Goal: Task Accomplishment & Management: Manage account settings

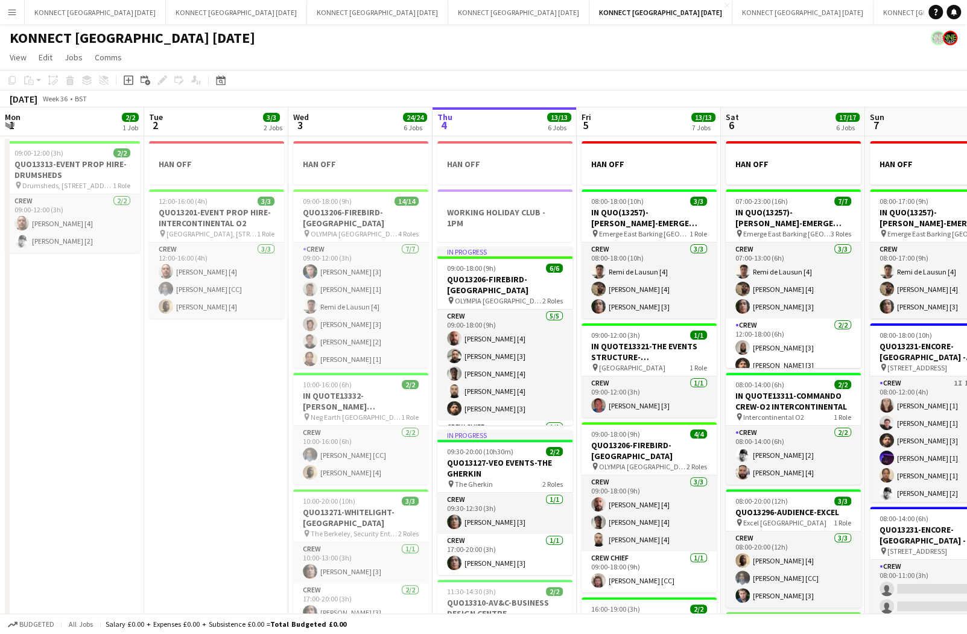
scroll to position [84, 0]
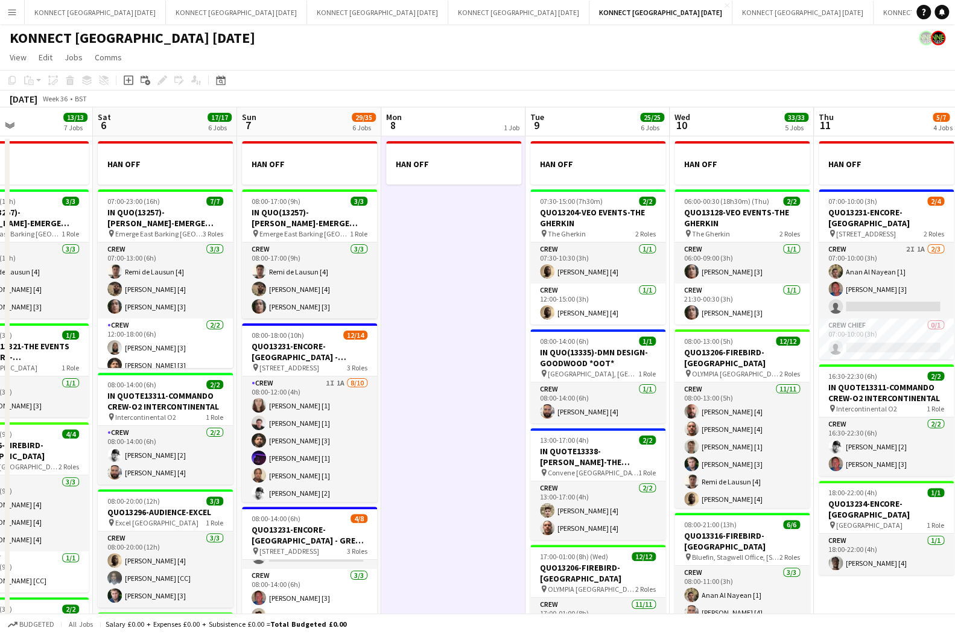
click at [497, 348] on app-date-cell "HAN OFF" at bounding box center [453, 573] width 144 height 875
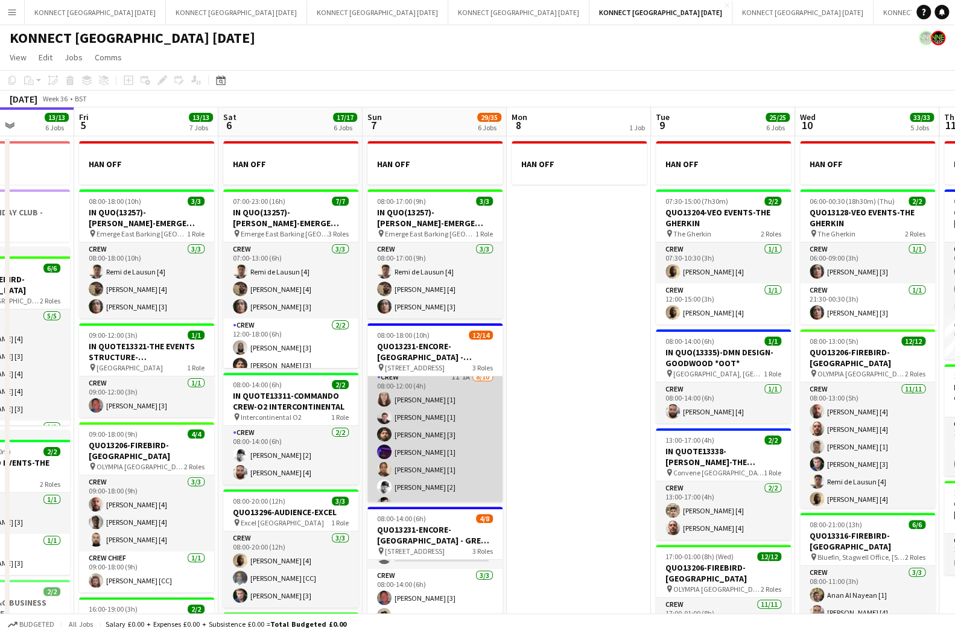
scroll to position [0, 0]
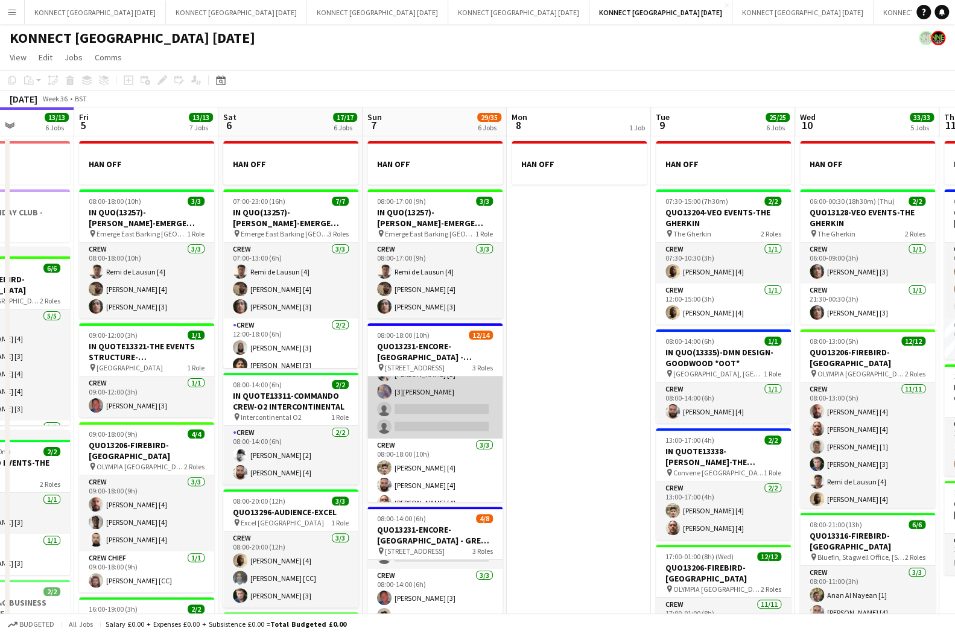
click at [455, 405] on app-card-role "Crew 1I 1A [DATE] 08:00-12:00 (4h) [PERSON_NAME] [1] [PERSON_NAME] [1] [PERSON_…" at bounding box center [434, 339] width 135 height 199
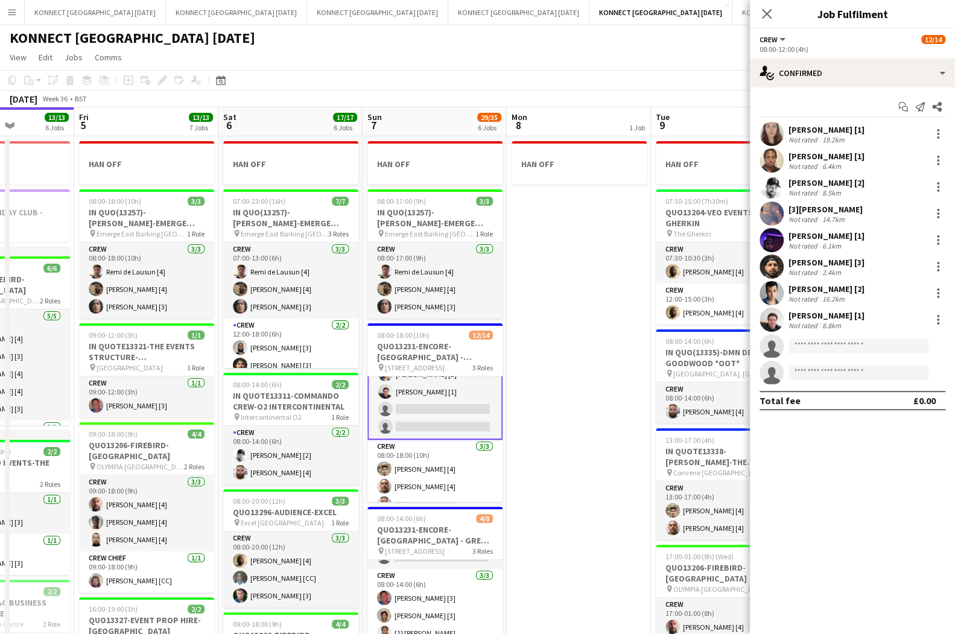
click at [819, 354] on app-invite-slot "single-neutral-actions" at bounding box center [852, 346] width 205 height 24
click at [828, 343] on input at bounding box center [859, 346] width 140 height 14
type input "*"
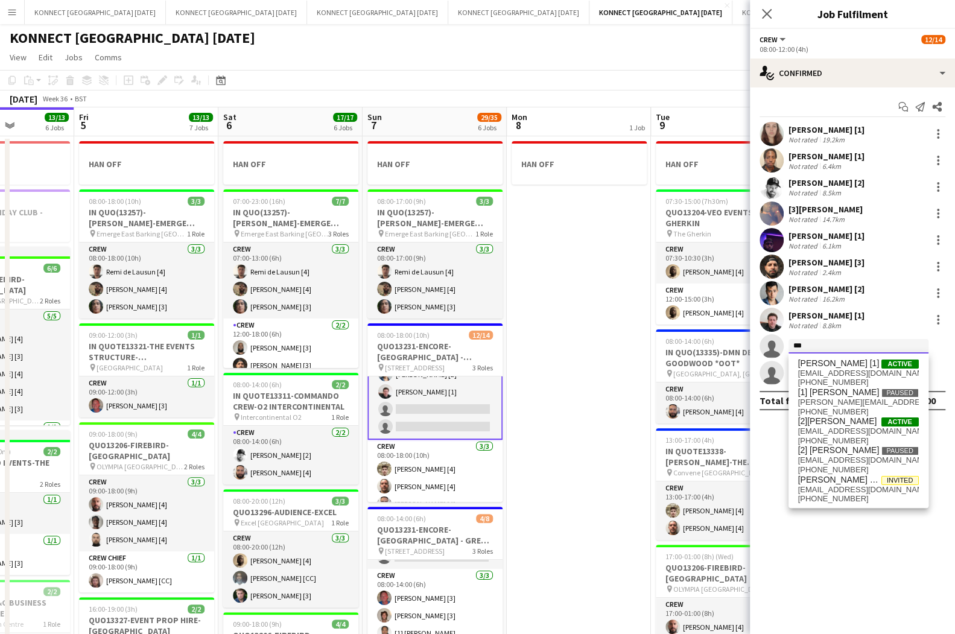
type input "***"
click at [604, 334] on app-date-cell "HAN OFF" at bounding box center [579, 573] width 144 height 875
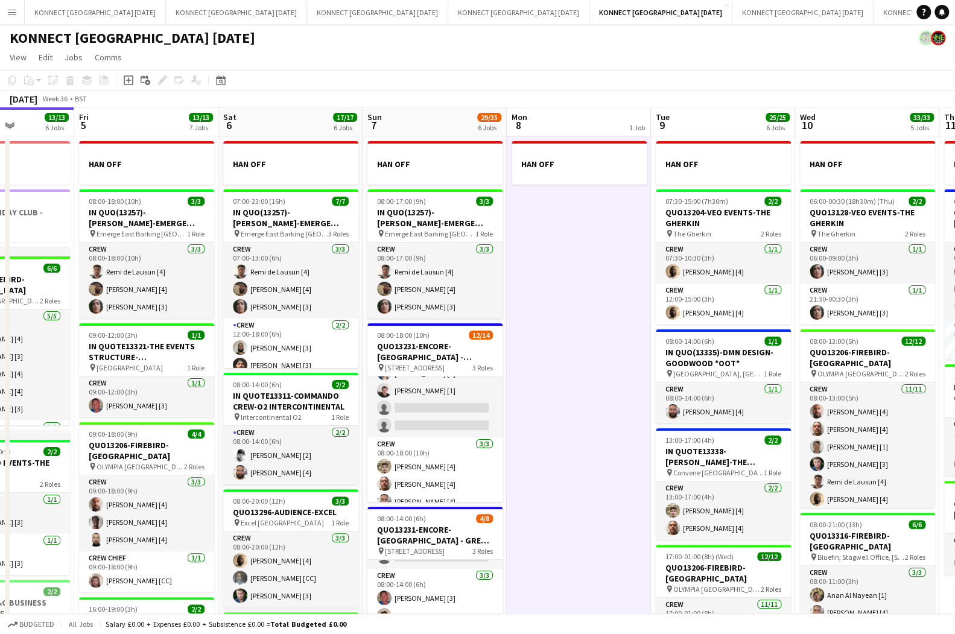
scroll to position [136, 0]
click at [604, 334] on app-date-cell "HAN OFF" at bounding box center [579, 573] width 144 height 875
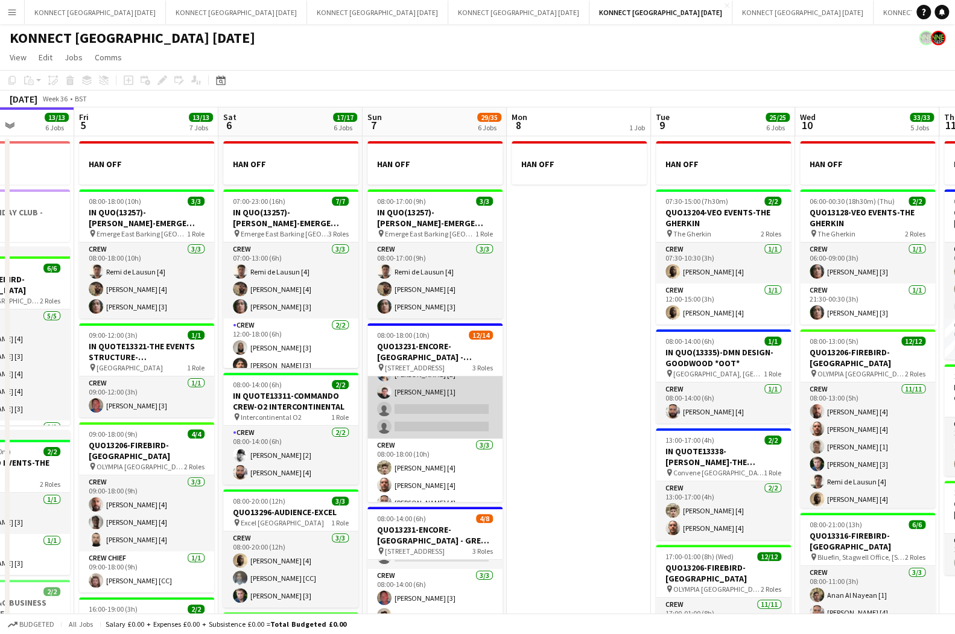
click at [480, 386] on app-card-role "Crew 1I 1A [DATE] 08:00-12:00 (4h) [PERSON_NAME] [1] [PERSON_NAME] [1] [PERSON_…" at bounding box center [434, 339] width 135 height 199
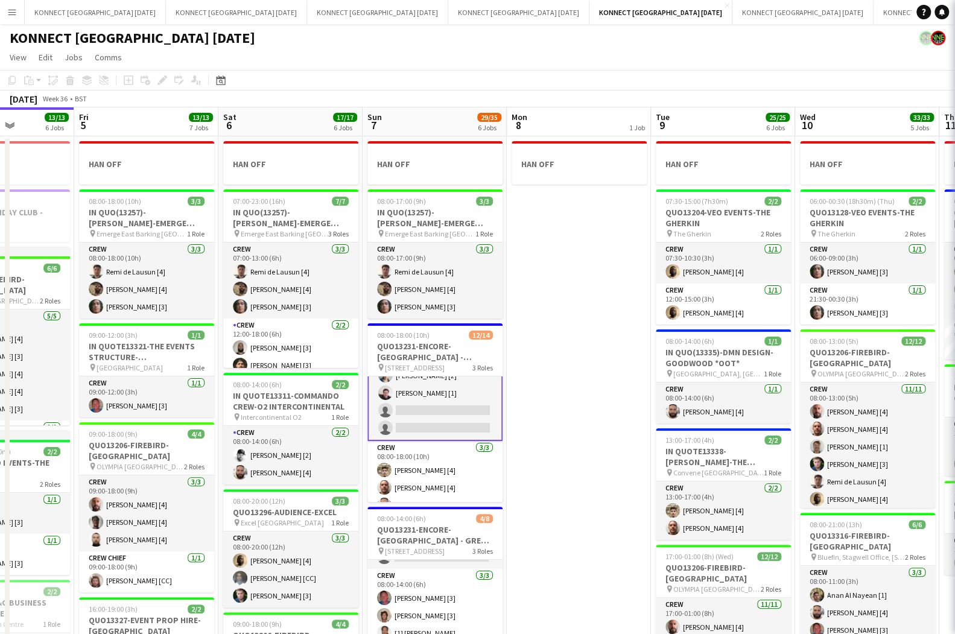
scroll to position [138, 0]
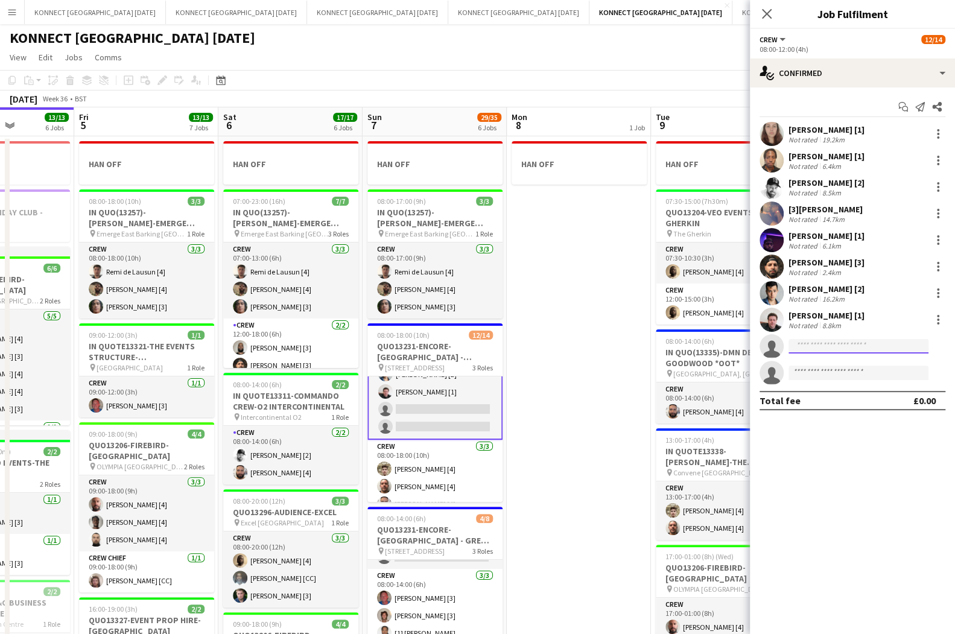
click at [831, 343] on input at bounding box center [859, 346] width 140 height 14
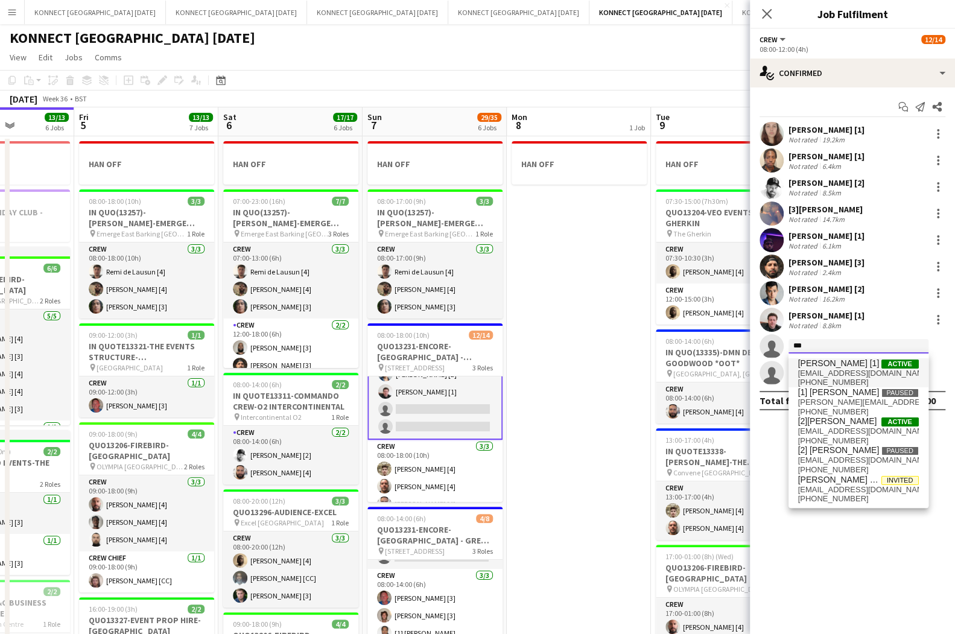
type input "***"
click at [853, 376] on span "[EMAIL_ADDRESS][DOMAIN_NAME]" at bounding box center [858, 374] width 121 height 10
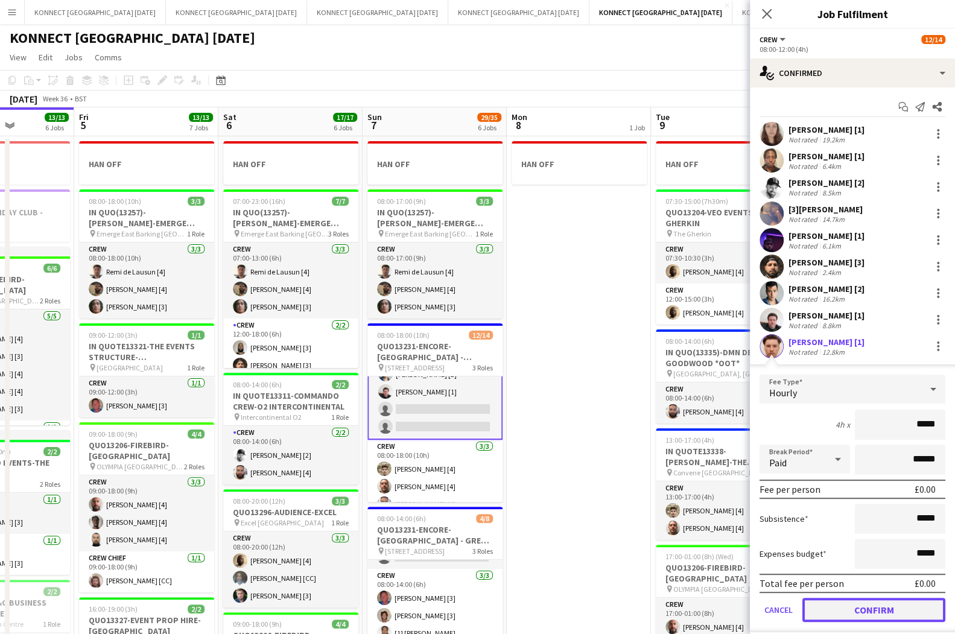
click at [837, 613] on button "Confirm" at bounding box center [873, 610] width 143 height 24
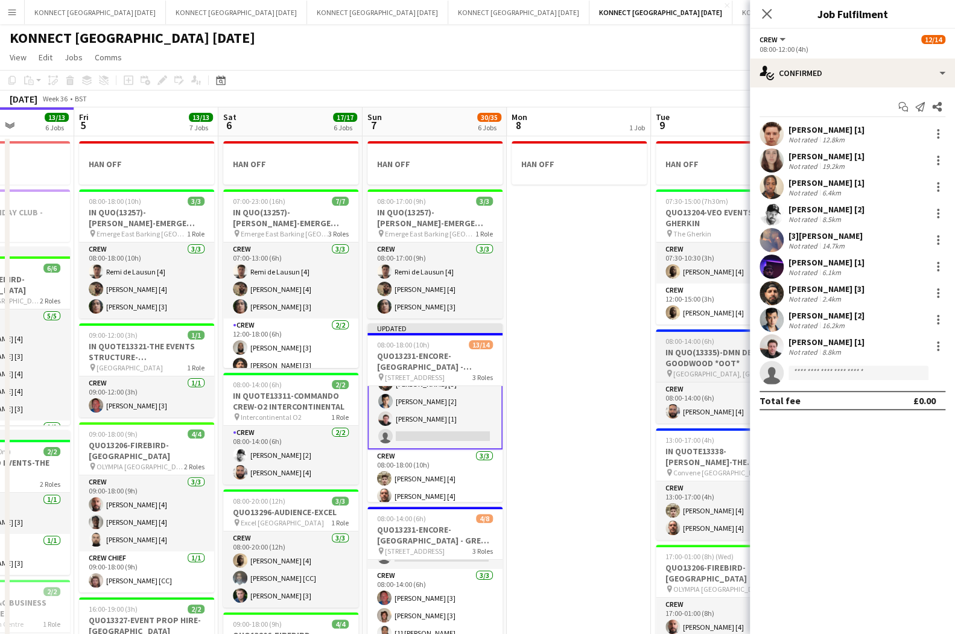
click at [656, 345] on app-job-card "08:00-14:00 (6h) 1/1 IN QUO(13335)-DMN DESIGN-GOODWOOD *OOT* pin [GEOGRAPHIC_DA…" at bounding box center [723, 376] width 135 height 94
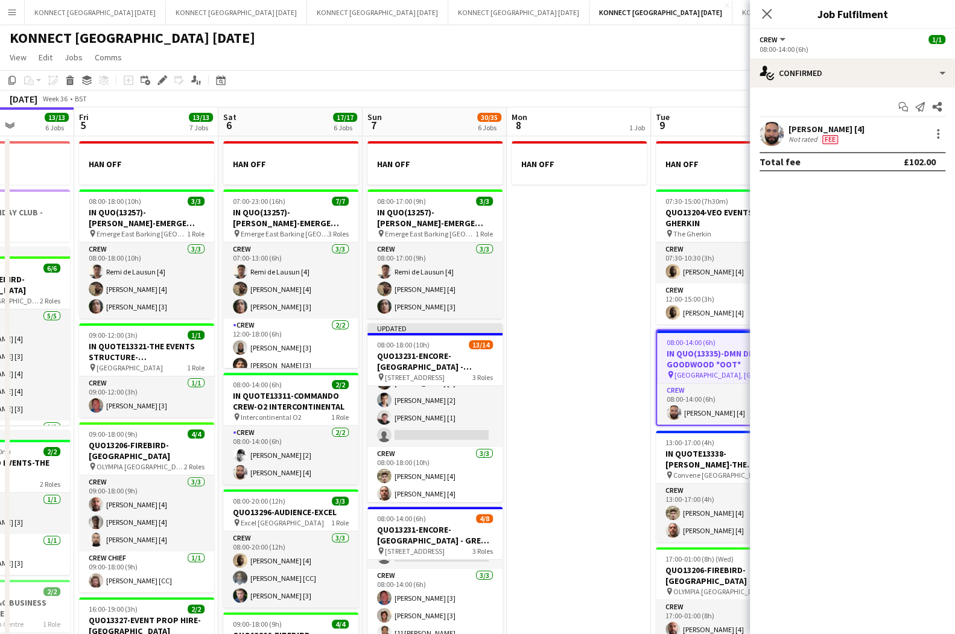
scroll to position [136, 0]
click at [609, 125] on app-board-header-date "Mon 8 1 Job" at bounding box center [579, 121] width 144 height 29
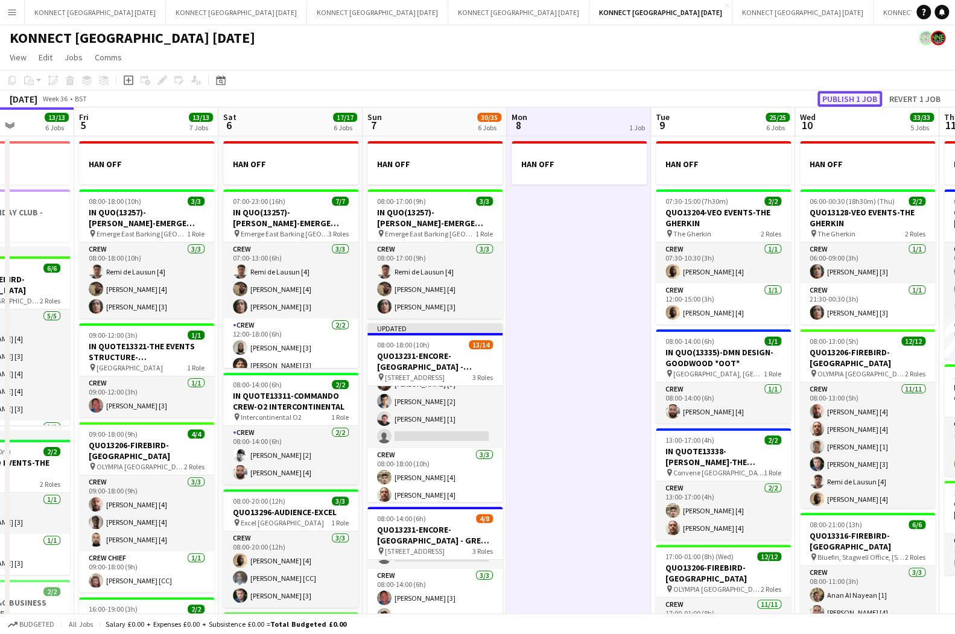
click at [830, 95] on button "Publish 1 job" at bounding box center [850, 99] width 65 height 16
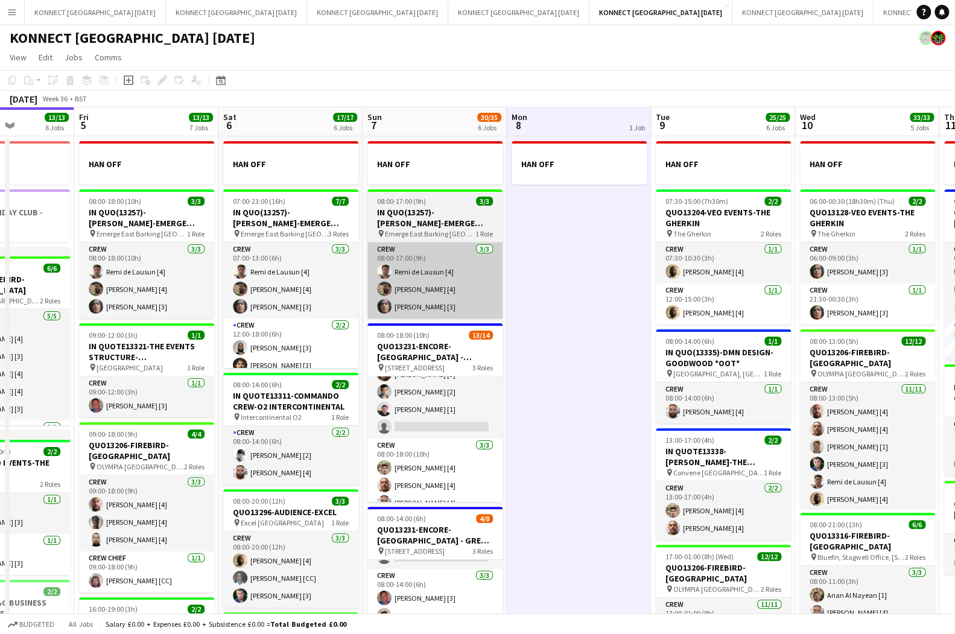
scroll to position [0, 411]
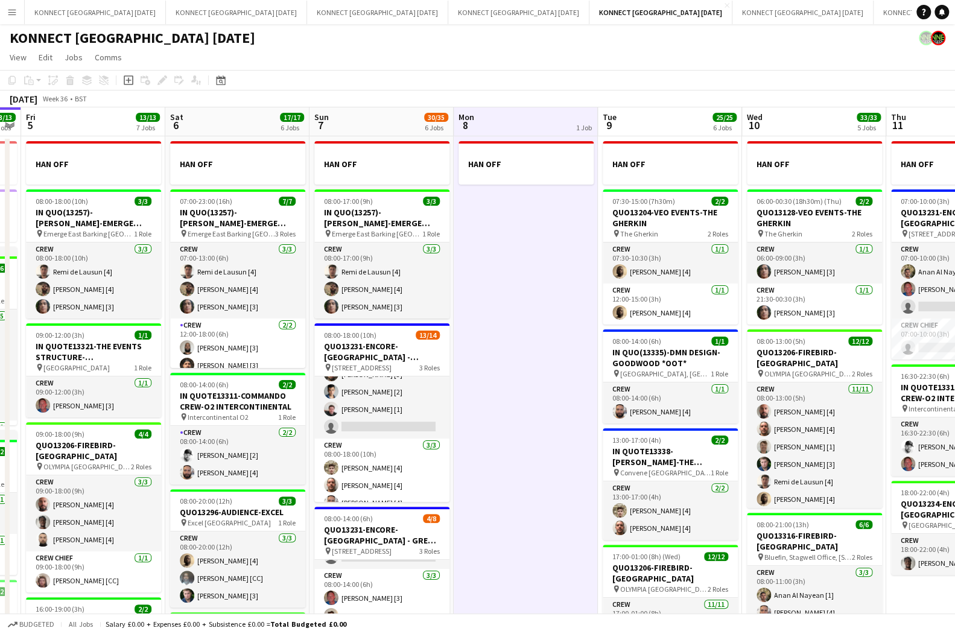
click at [645, 49] on app-page-menu "View Day view expanded Day view collapsed Month view Date picker Jump to [DATE]…" at bounding box center [477, 58] width 955 height 23
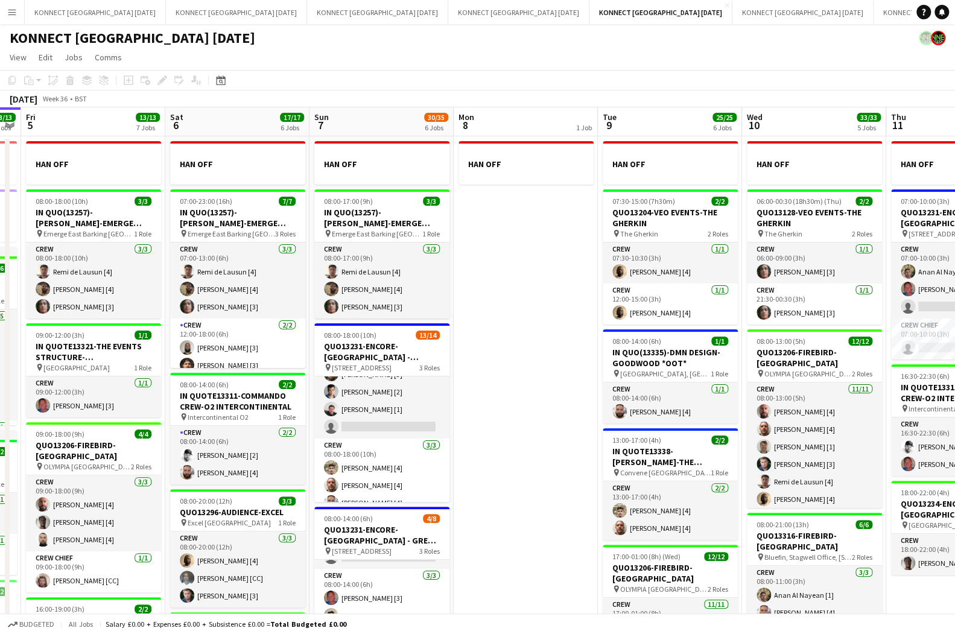
click at [551, 235] on app-date-cell "HAN OFF" at bounding box center [526, 573] width 144 height 875
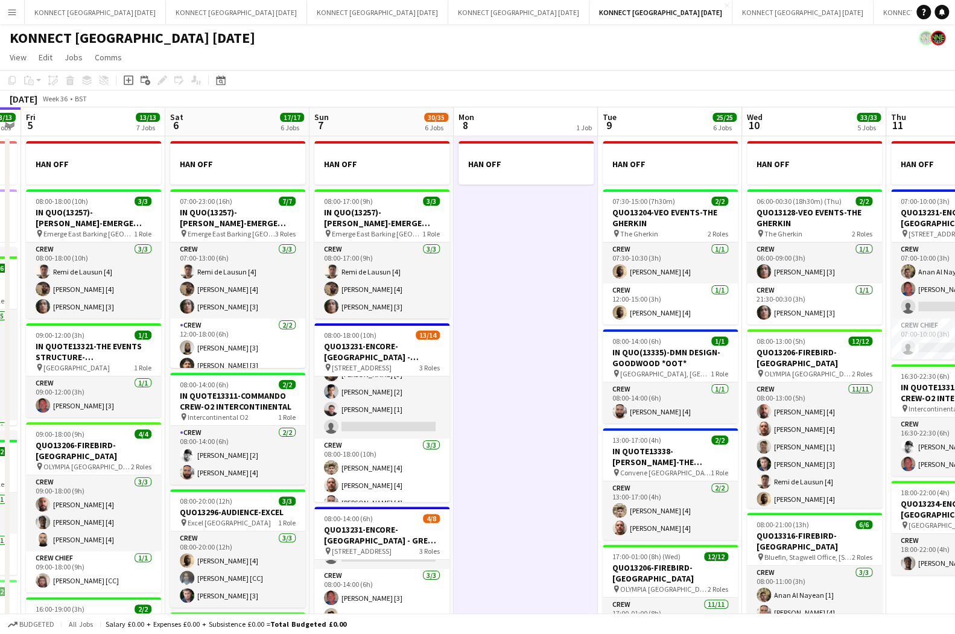
click at [551, 235] on app-date-cell "HAN OFF" at bounding box center [526, 573] width 144 height 875
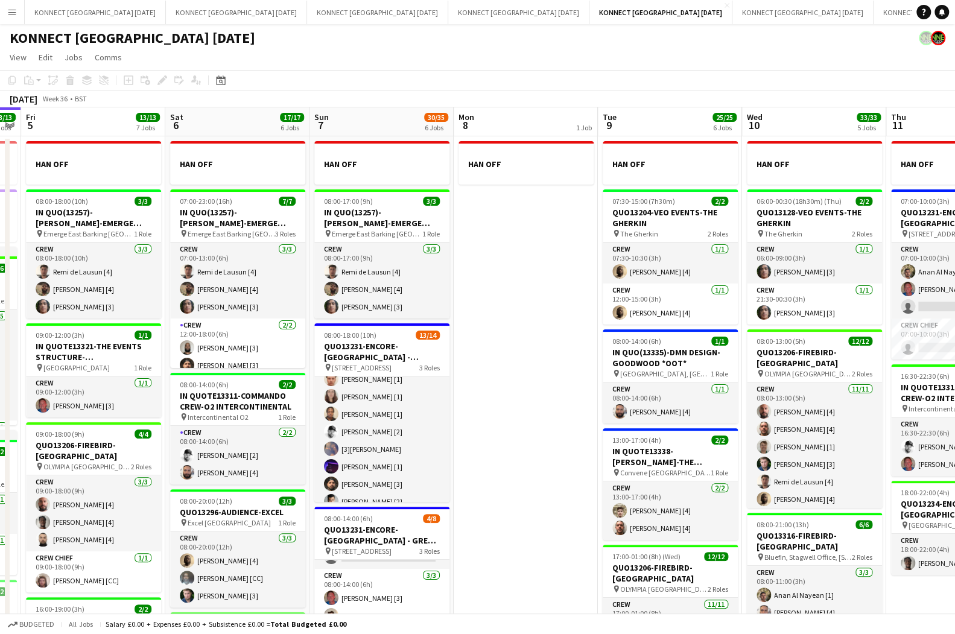
scroll to position [0, 0]
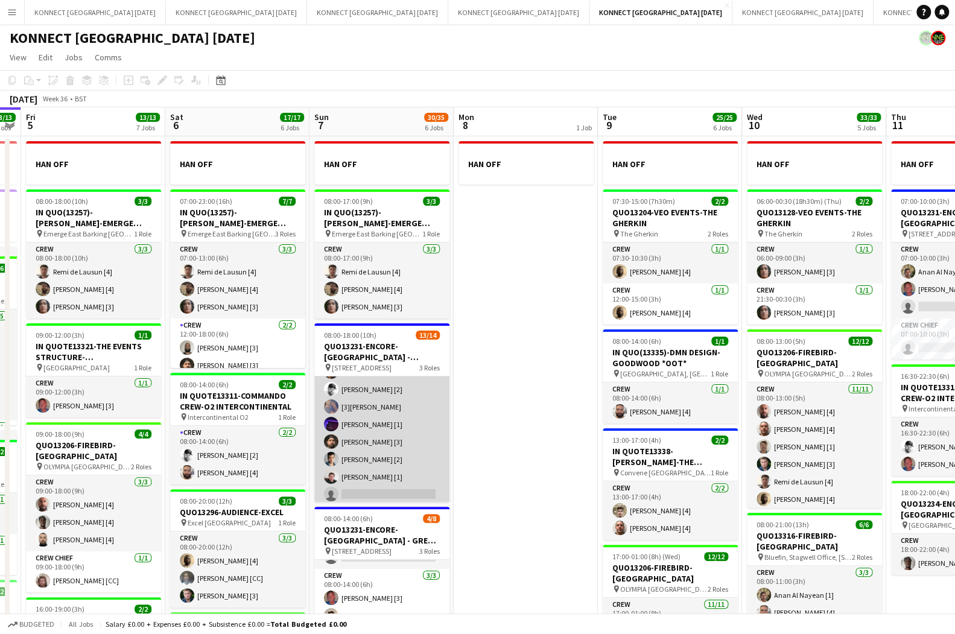
click at [404, 448] on app-card-role "Crew 1I [DATE] 08:00-12:00 (4h) [PERSON_NAME] [1] [PERSON_NAME] [1] [PERSON_NAM…" at bounding box center [381, 407] width 135 height 199
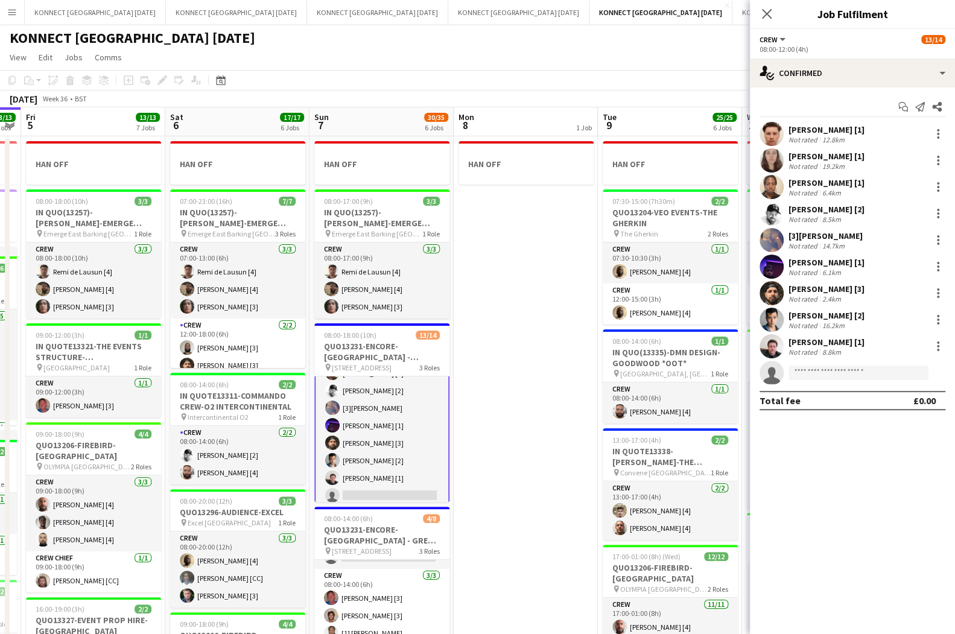
scroll to position [70, 0]
click at [814, 65] on div "single-neutral-actions-check-2 Confirmed" at bounding box center [852, 73] width 205 height 29
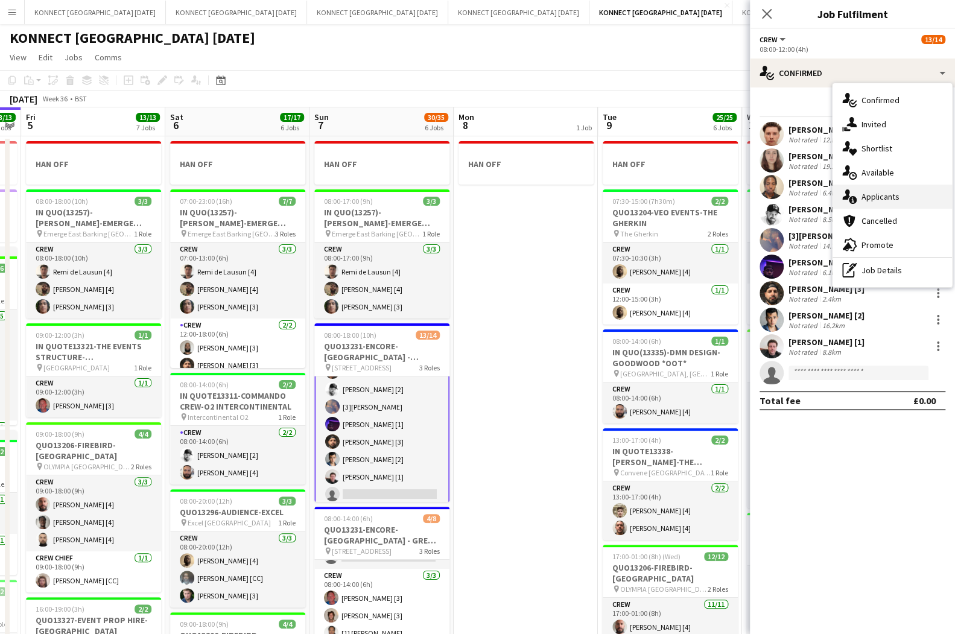
click at [889, 194] on span "Applicants" at bounding box center [881, 196] width 38 height 11
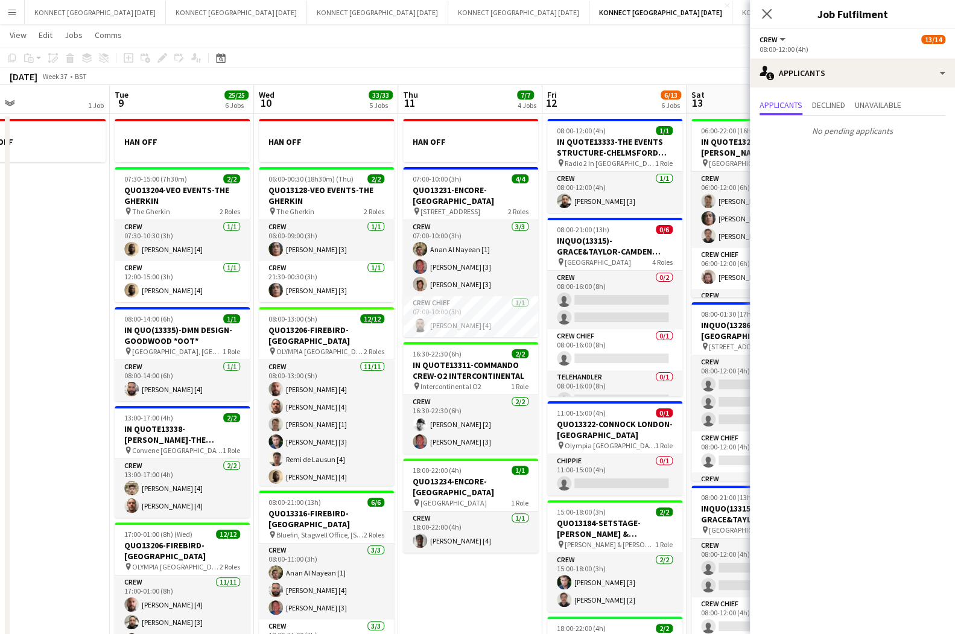
scroll to position [42, 0]
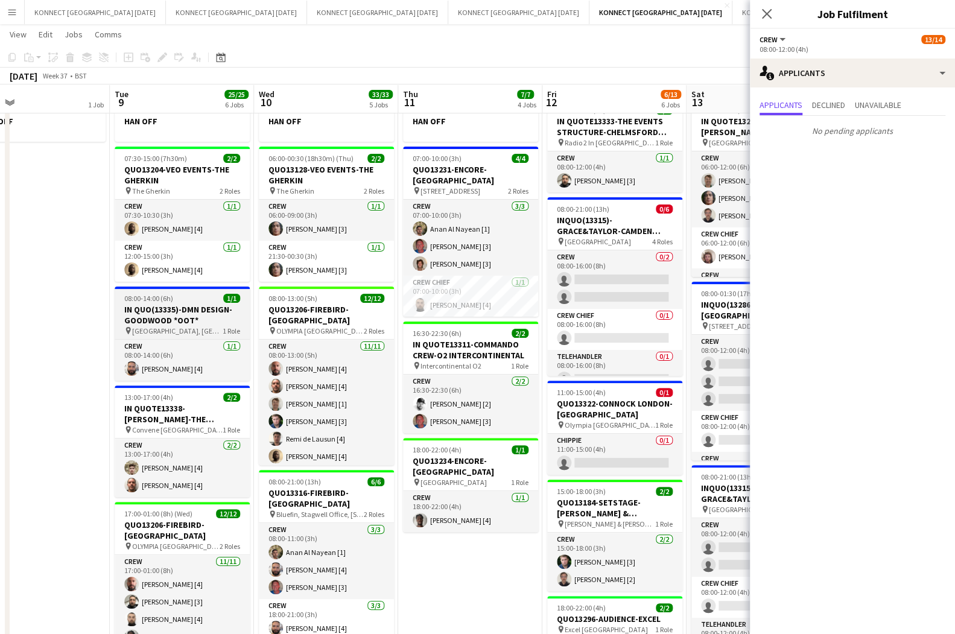
click at [189, 306] on h3 "IN QUO(13335)-DMN DESIGN-GOODWOOD *OOT*" at bounding box center [182, 315] width 135 height 22
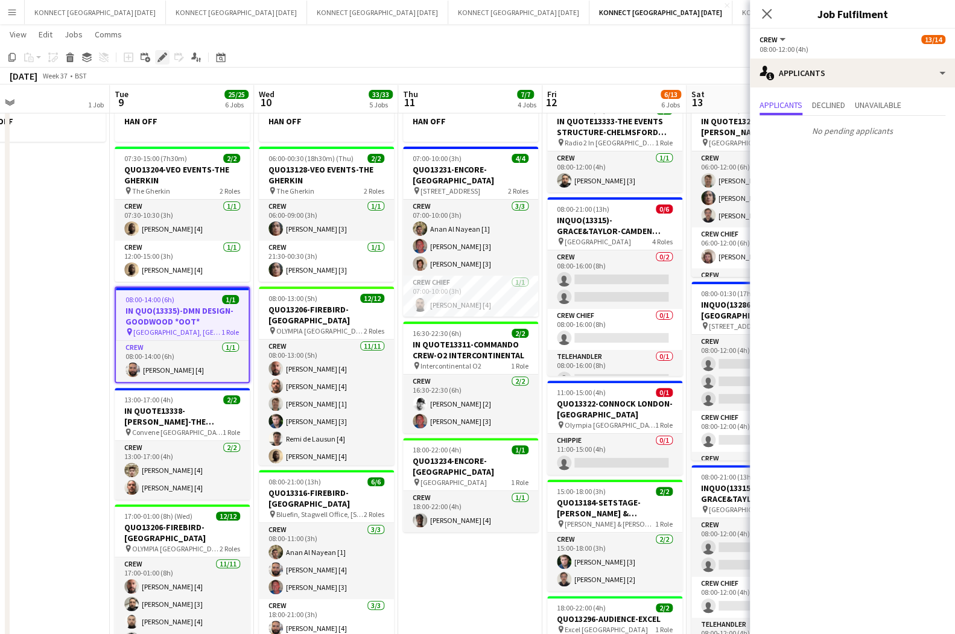
click at [161, 55] on icon "Edit" at bounding box center [162, 57] width 10 height 10
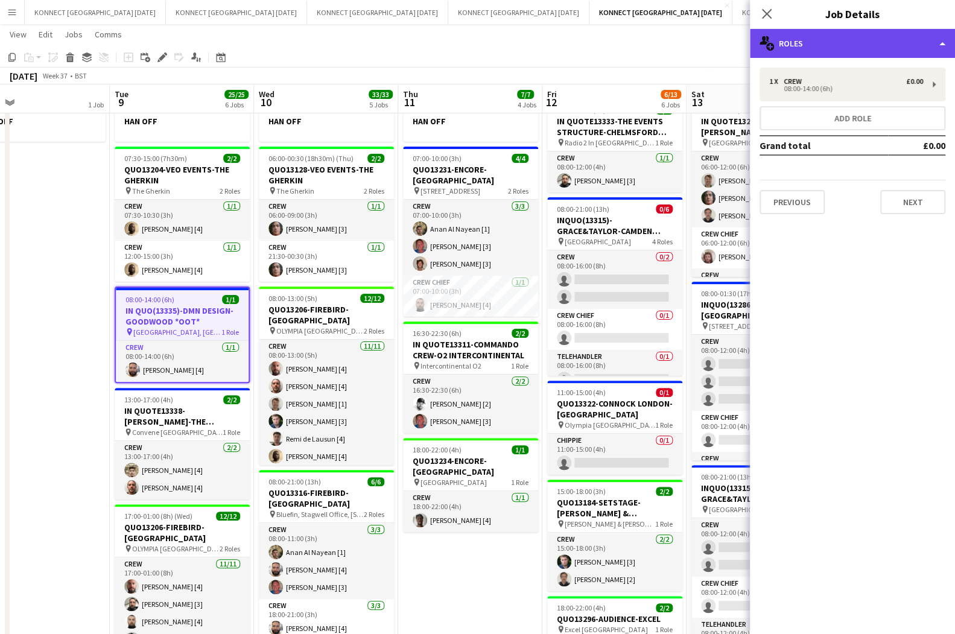
click at [819, 36] on div "multiple-users-add Roles" at bounding box center [852, 43] width 205 height 29
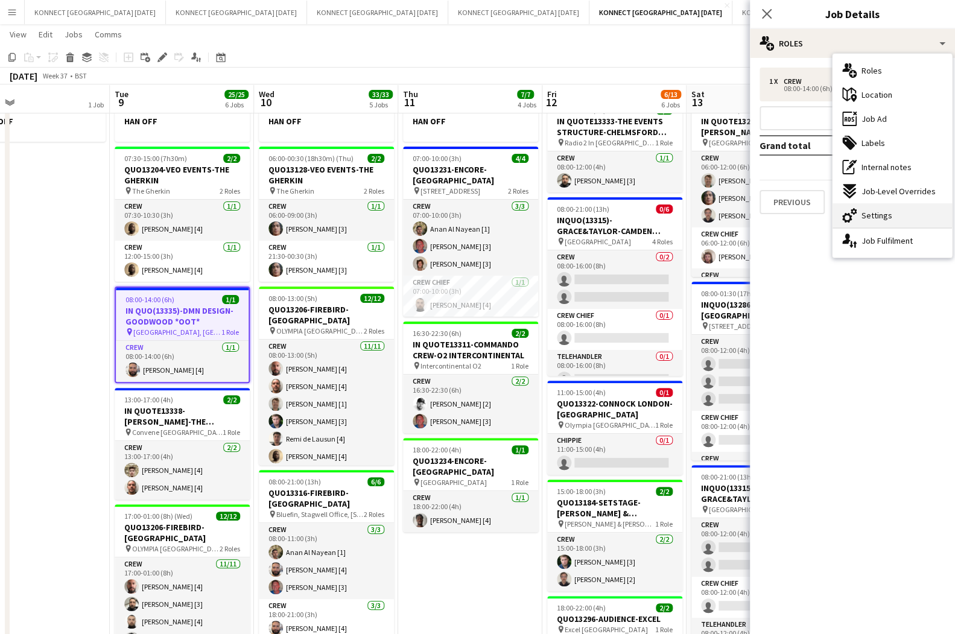
click at [872, 215] on span "Settings" at bounding box center [877, 215] width 31 height 11
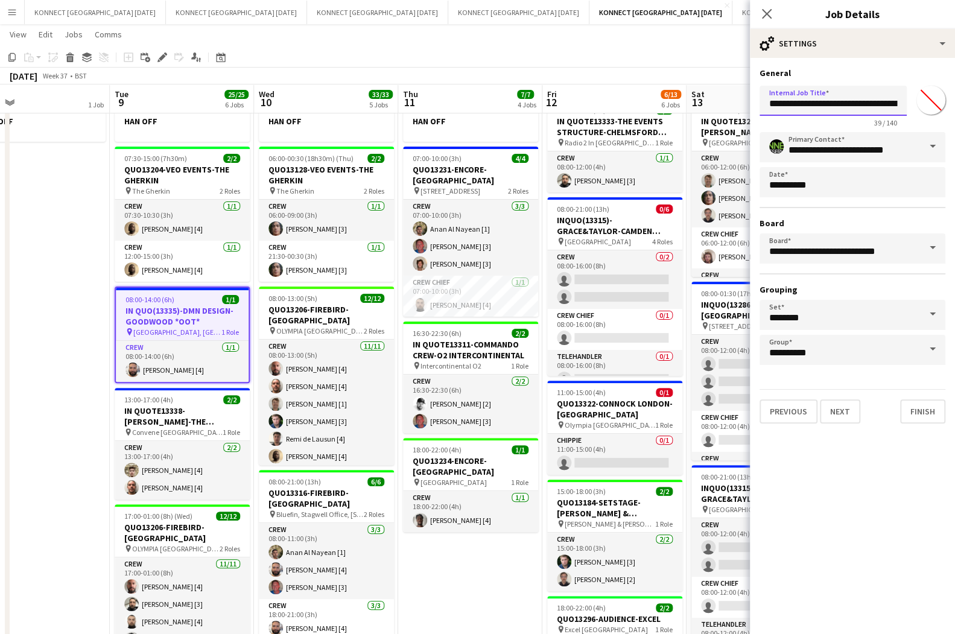
click at [831, 101] on input "**********" at bounding box center [833, 101] width 147 height 30
type input "**********"
click at [840, 415] on button "Next" at bounding box center [840, 411] width 40 height 24
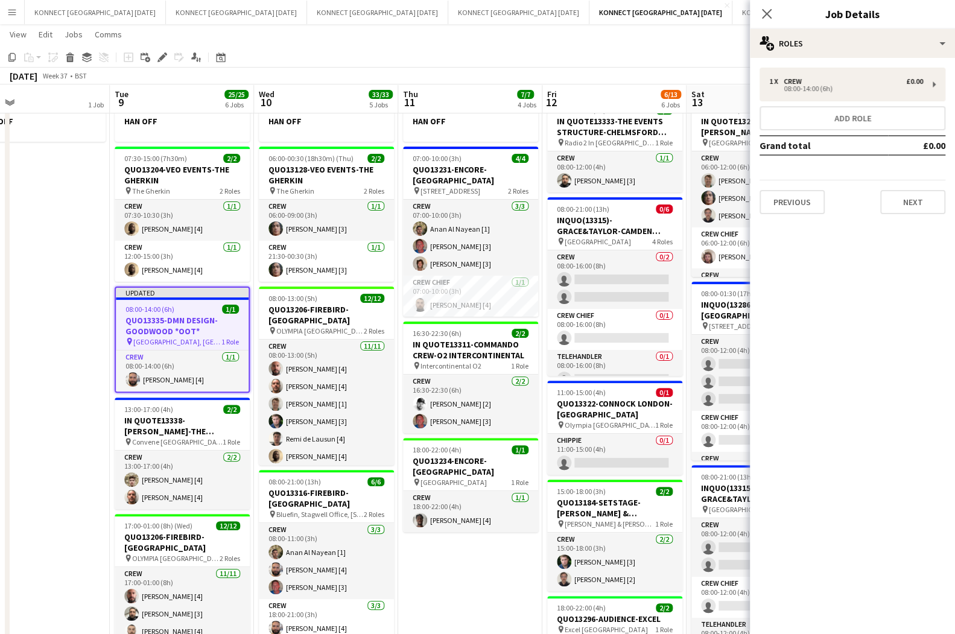
click at [484, 553] on app-date-cell "HAN OFF 07:00-10:00 (3h) 4/4 QUO13231-ENCORE-[GEOGRAPHIC_DATA] pin [GEOGRAPHIC_…" at bounding box center [470, 531] width 144 height 875
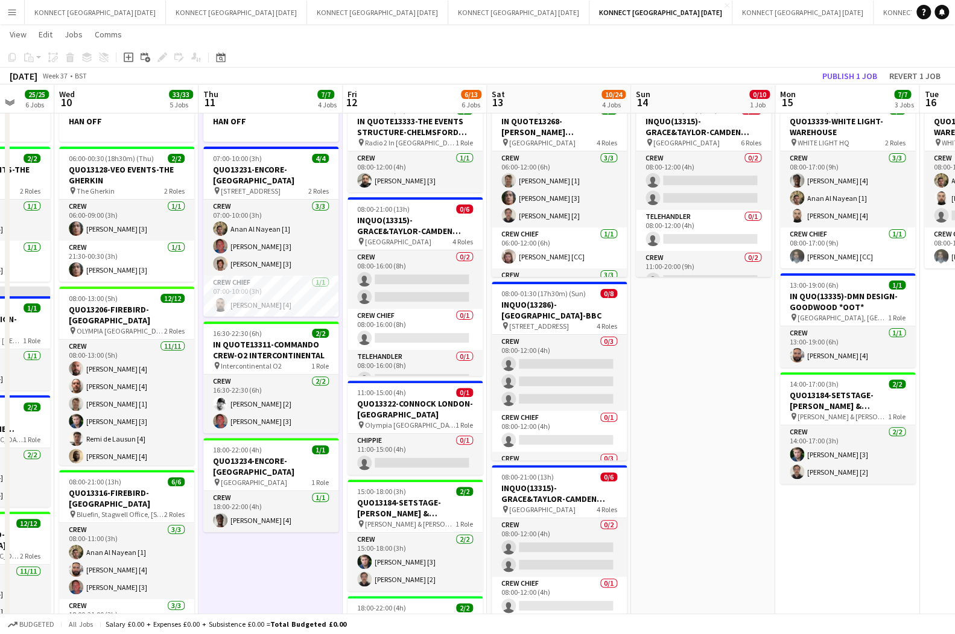
scroll to position [0, 394]
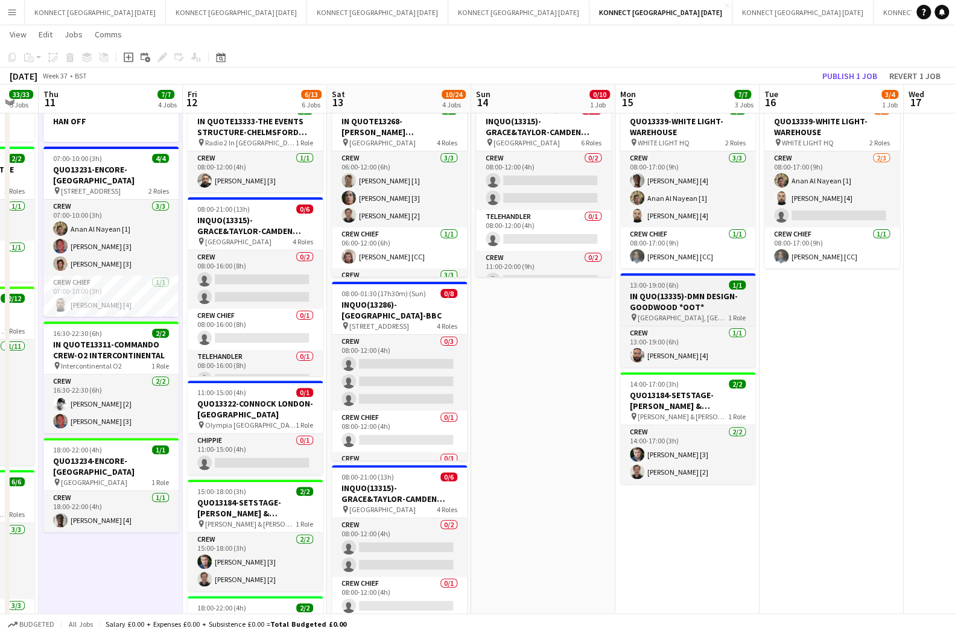
click at [670, 305] on h3 "IN QUO(13335)-DMN DESIGN-GOODWOOD *OOT*" at bounding box center [687, 302] width 135 height 22
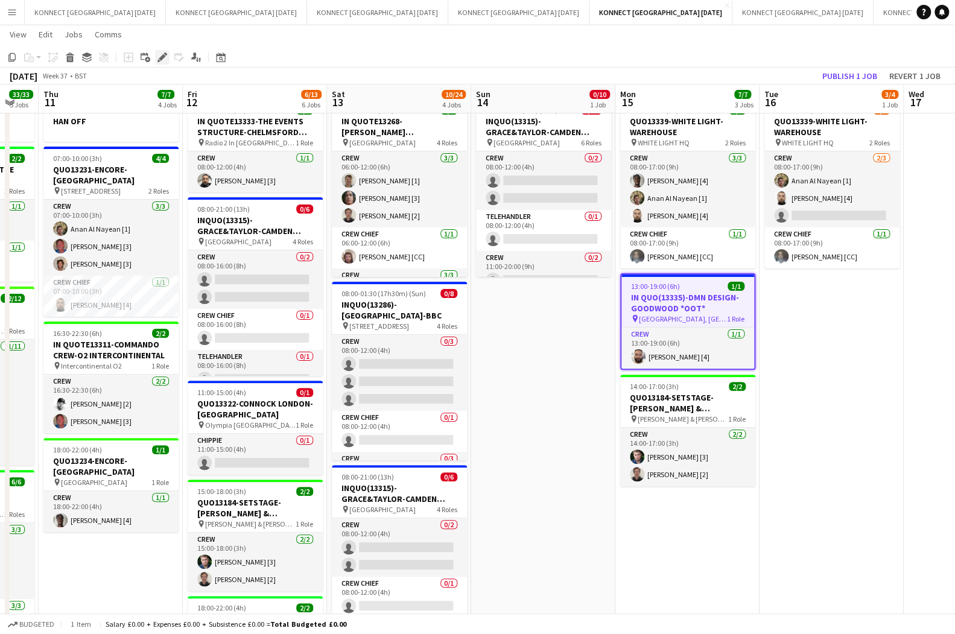
click at [159, 57] on icon "Edit" at bounding box center [162, 57] width 10 height 10
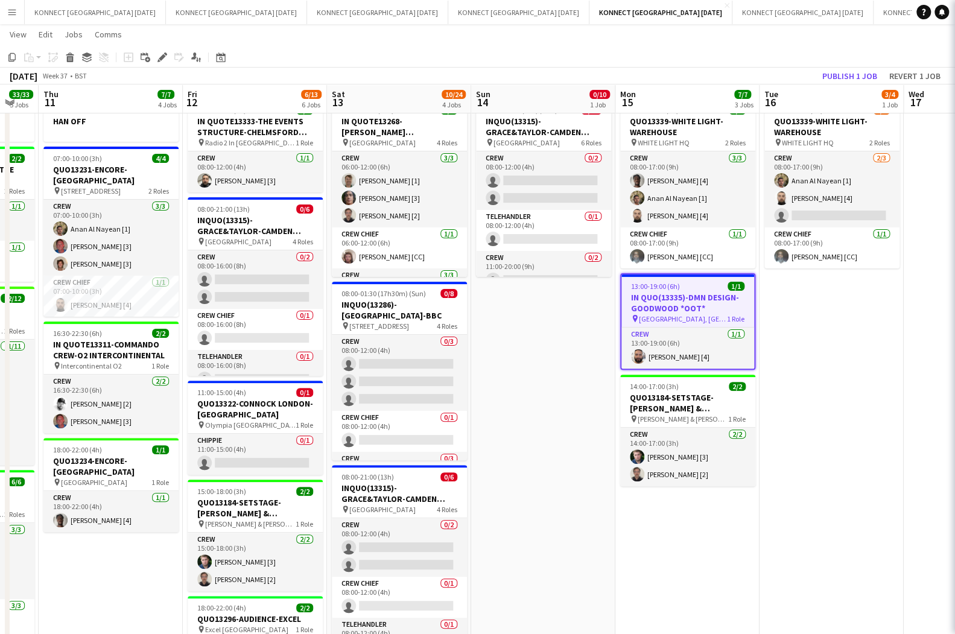
type input "*******"
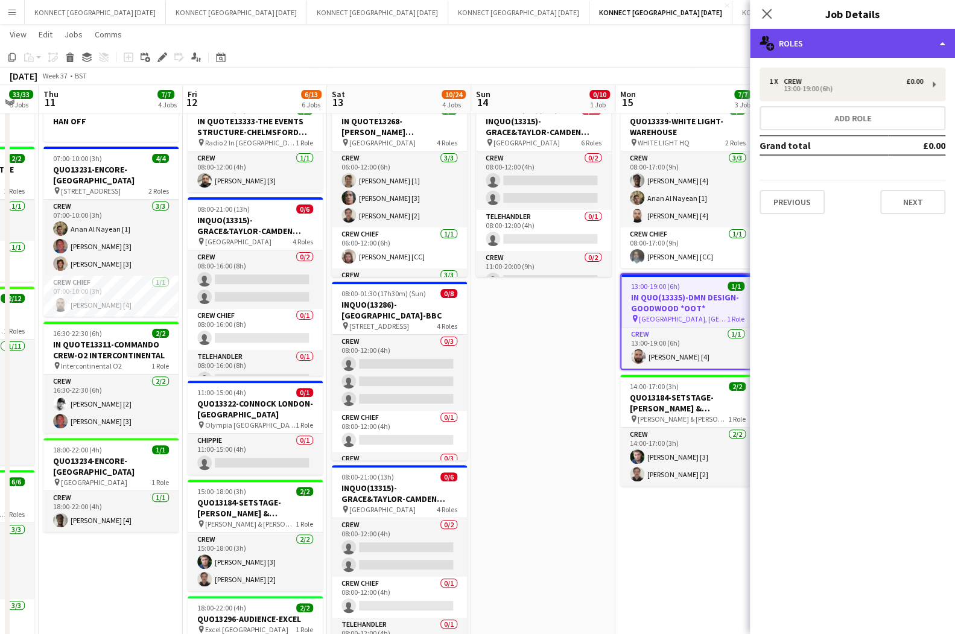
click at [860, 47] on div "multiple-users-add Roles" at bounding box center [852, 43] width 205 height 29
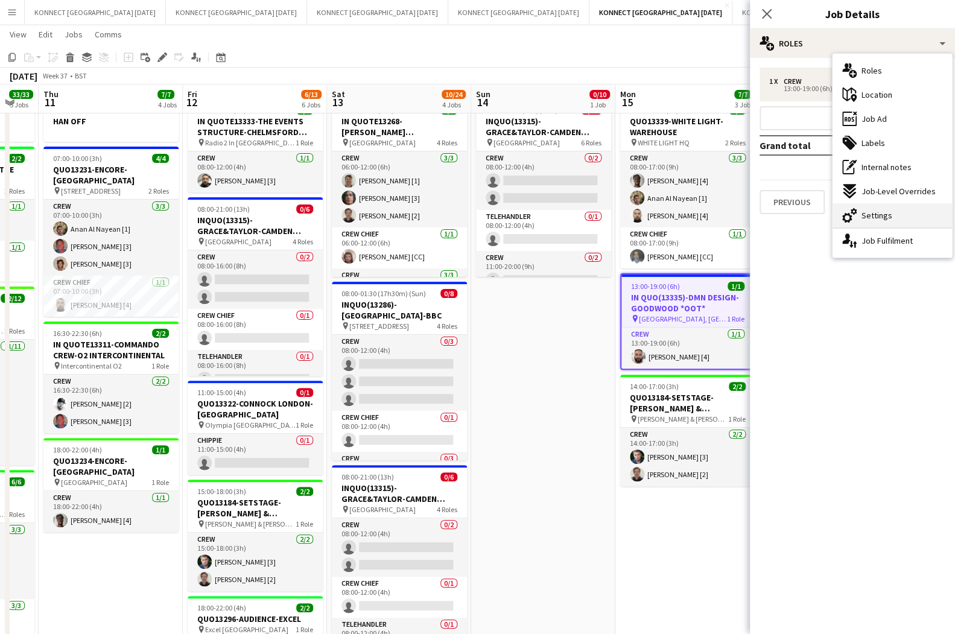
click at [864, 208] on div "cog-double-3 Settings" at bounding box center [892, 215] width 119 height 24
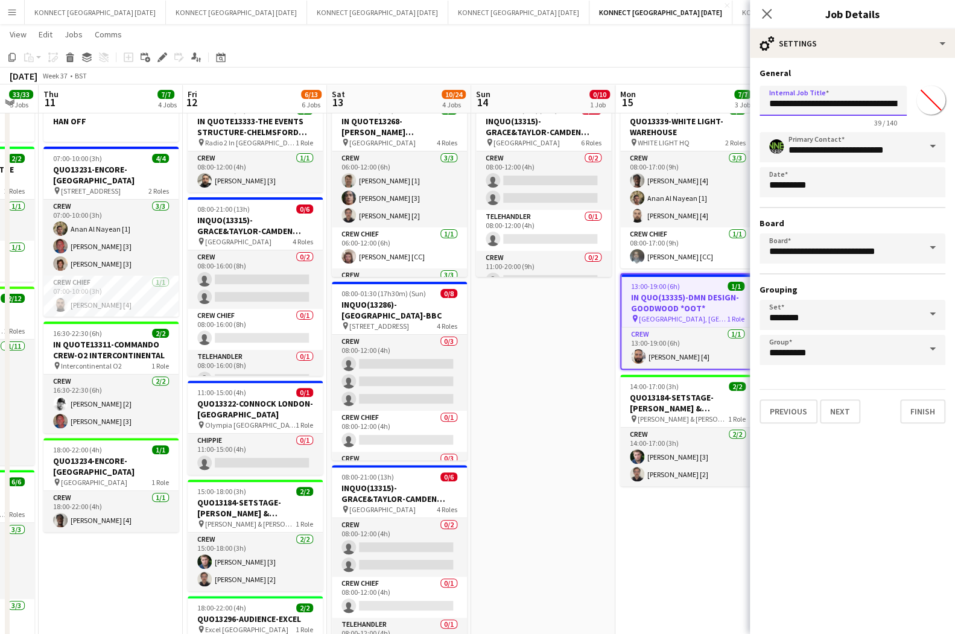
click at [830, 105] on input "**********" at bounding box center [833, 101] width 147 height 30
type input "**********"
click at [843, 412] on button "Next" at bounding box center [840, 411] width 40 height 24
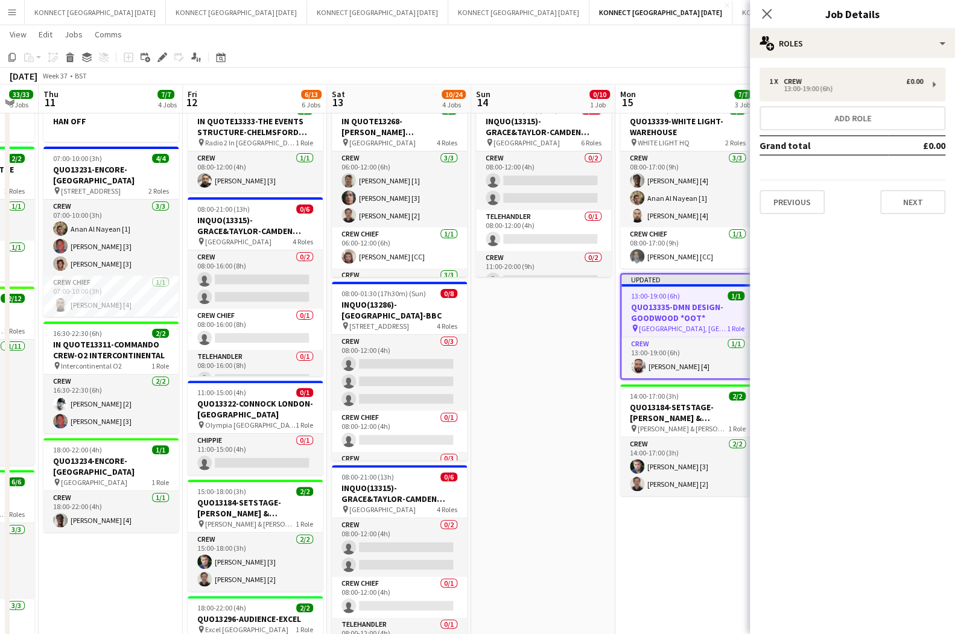
click at [581, 380] on app-date-cell "08:00-02:00 (18h) (Mon) 0/10 INQUO(13315)-GRACE&TAYLOR-CAMDEN MUSIC FESTIVAL pi…" at bounding box center [543, 531] width 144 height 875
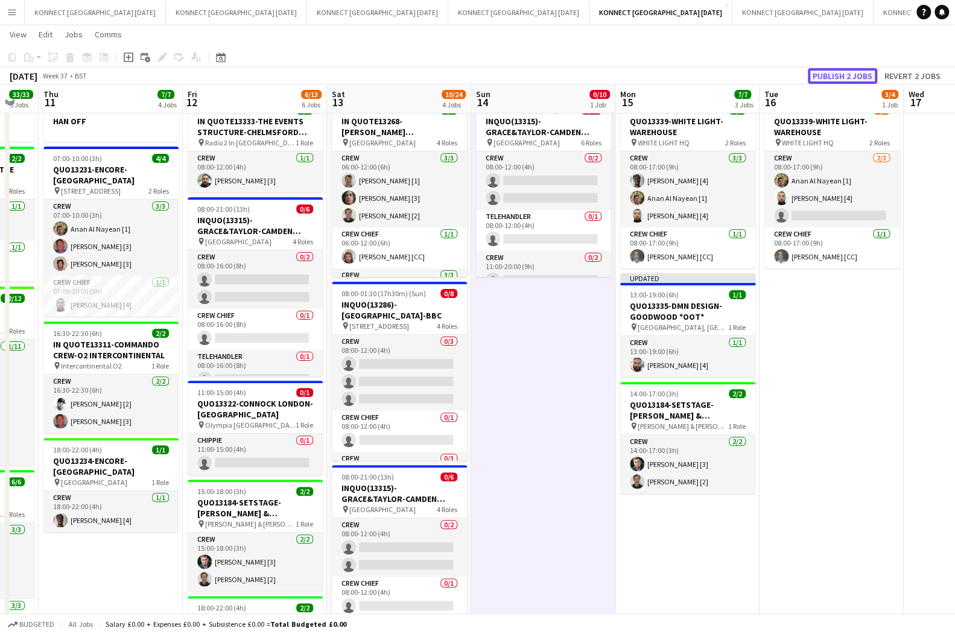
click at [840, 80] on button "Publish 2 jobs" at bounding box center [842, 76] width 69 height 16
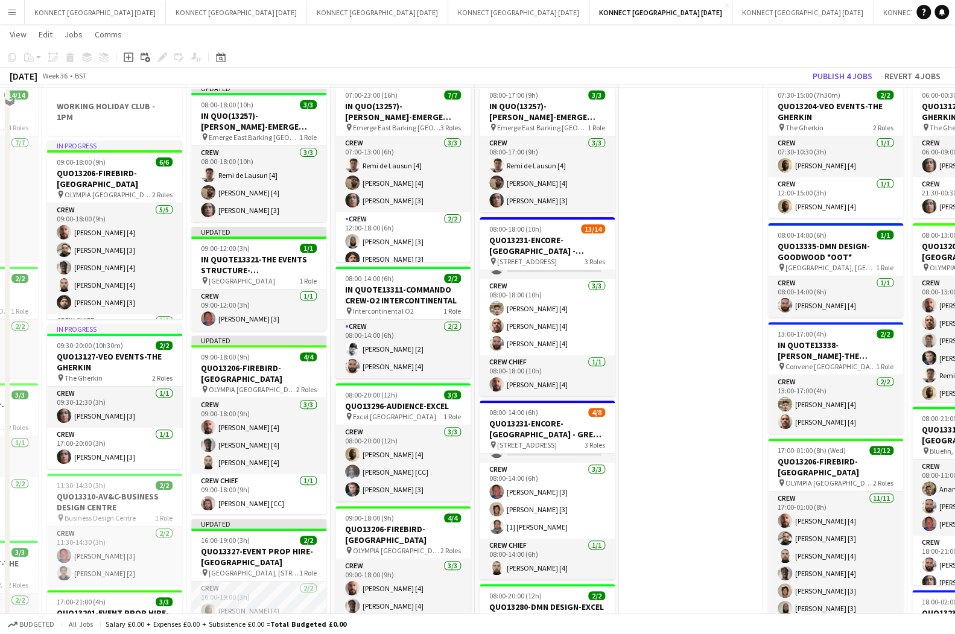
scroll to position [0, 0]
